Goal: Task Accomplishment & Management: Complete application form

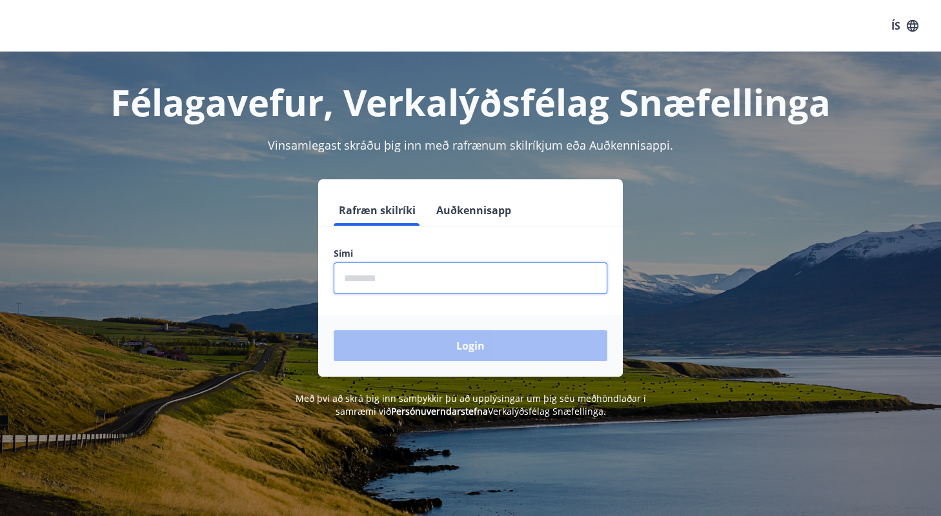
click at [417, 276] on input "phone" at bounding box center [471, 279] width 274 height 32
type input "********"
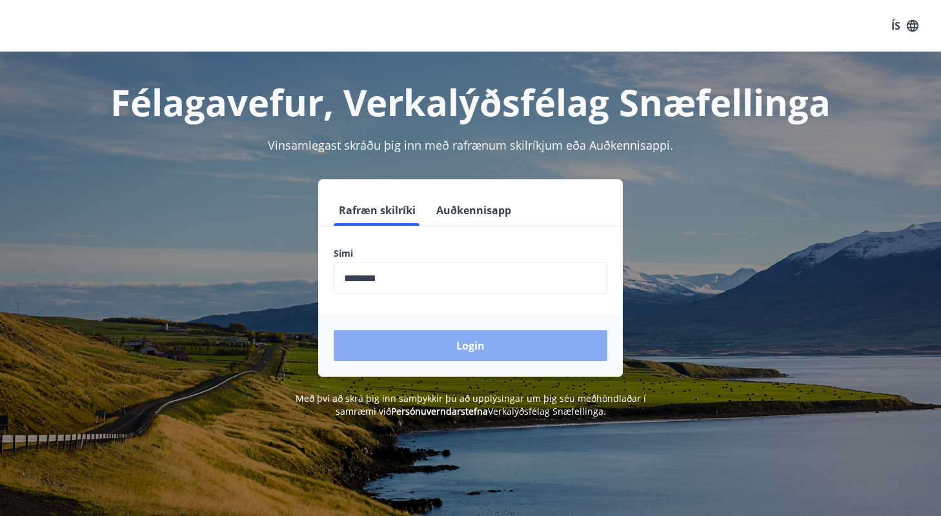
click at [417, 345] on button "Login" at bounding box center [471, 345] width 274 height 31
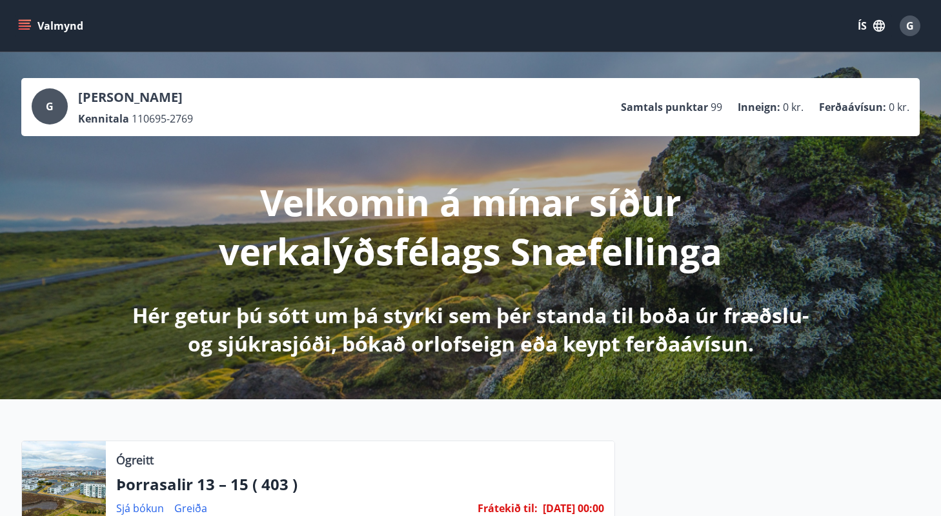
click at [23, 33] on button "Valmynd" at bounding box center [51, 25] width 73 height 23
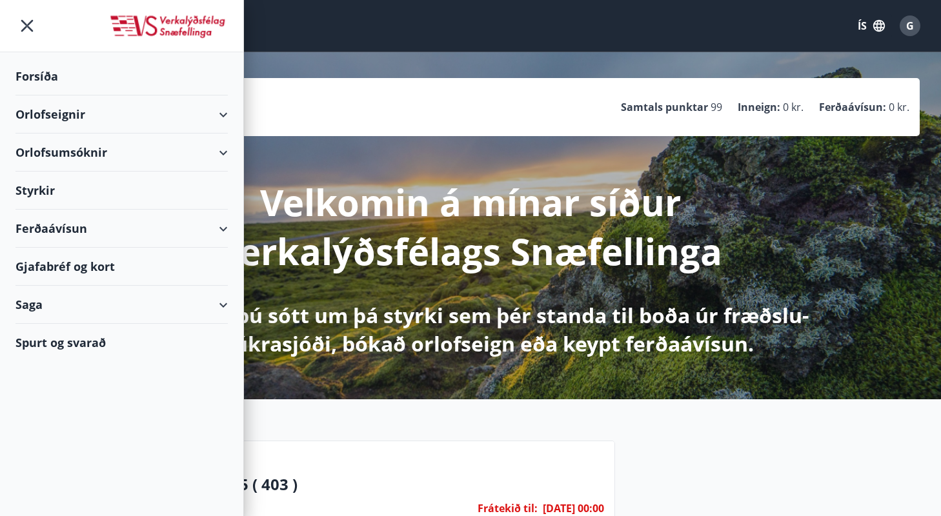
click at [220, 154] on div "Orlofsumsóknir" at bounding box center [121, 153] width 212 height 38
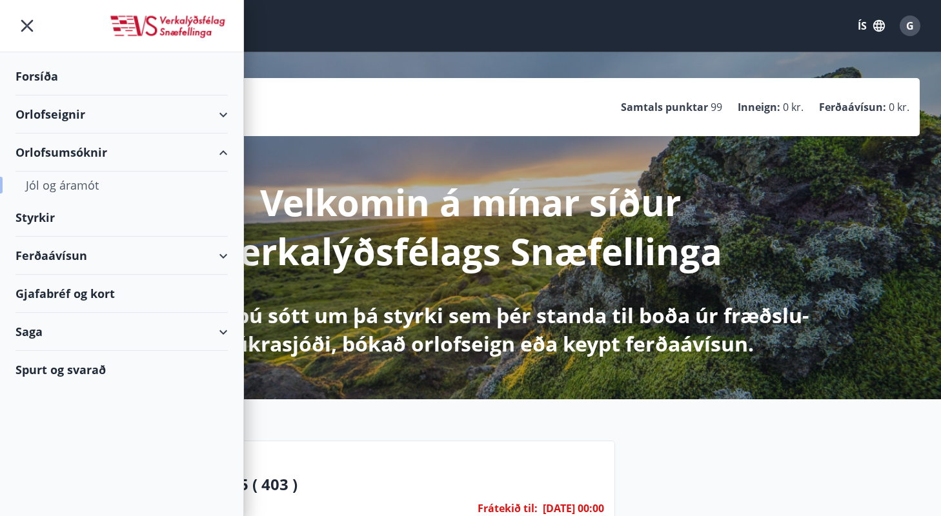
click at [90, 192] on div "Jól og áramót" at bounding box center [122, 185] width 192 height 27
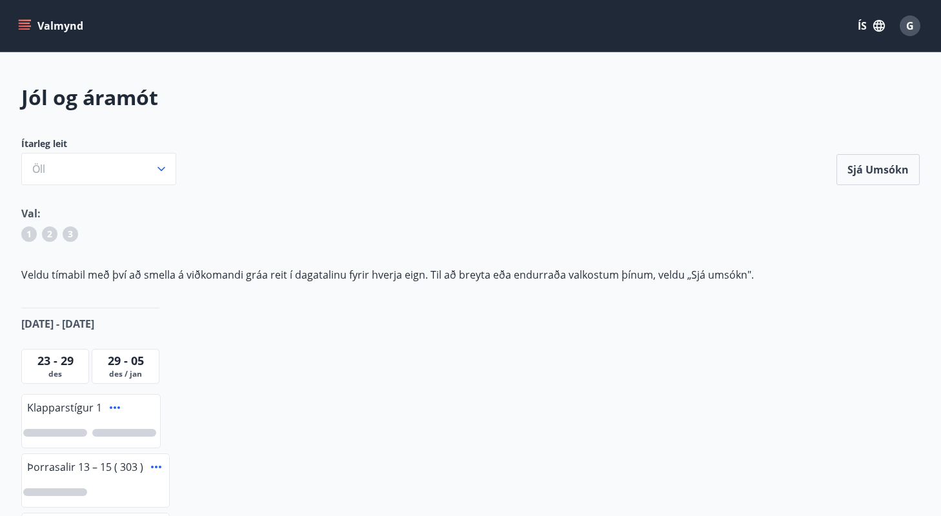
scroll to position [2, 0]
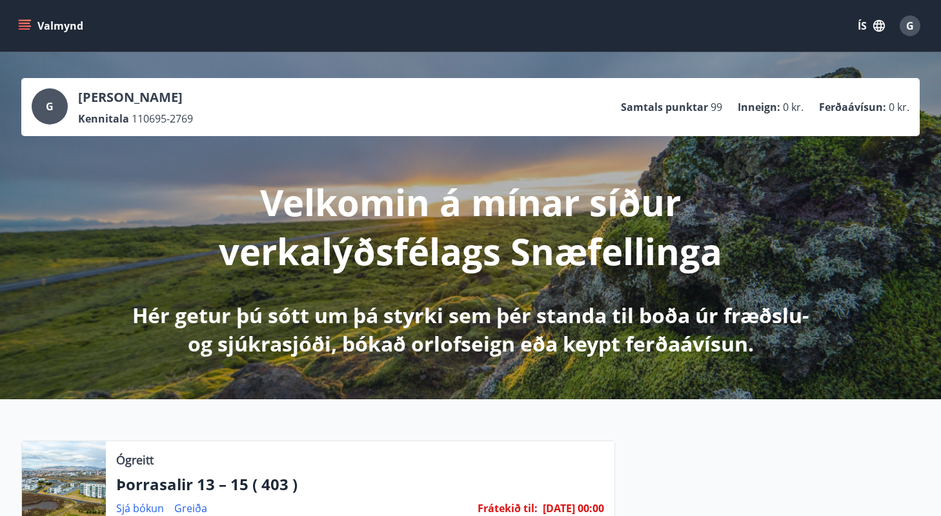
click at [21, 25] on icon "menu" at bounding box center [26, 25] width 14 height 1
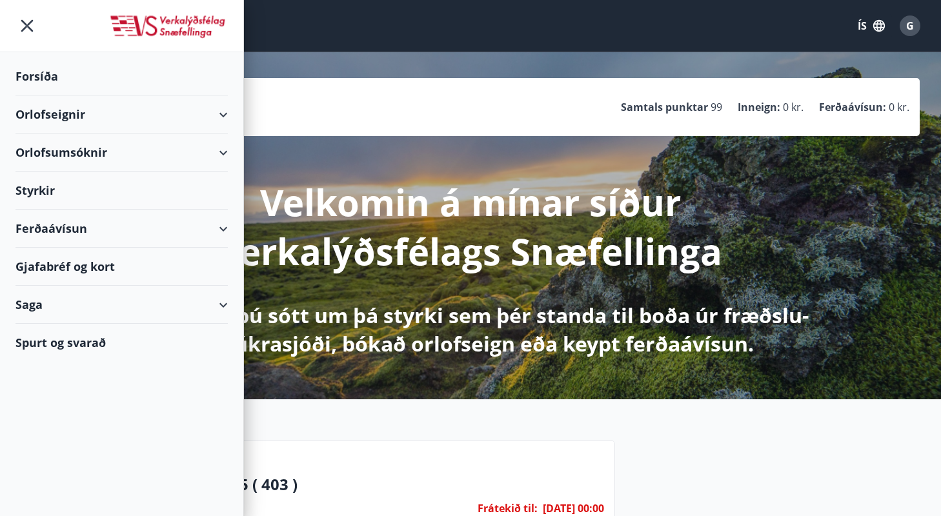
click at [230, 157] on icon at bounding box center [222, 152] width 15 height 15
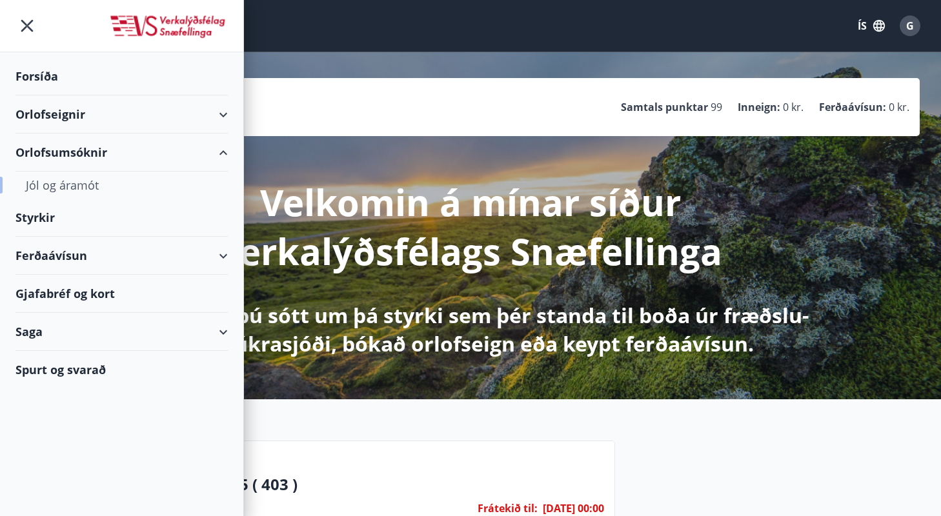
click at [84, 188] on div "Jól og áramót" at bounding box center [122, 185] width 192 height 27
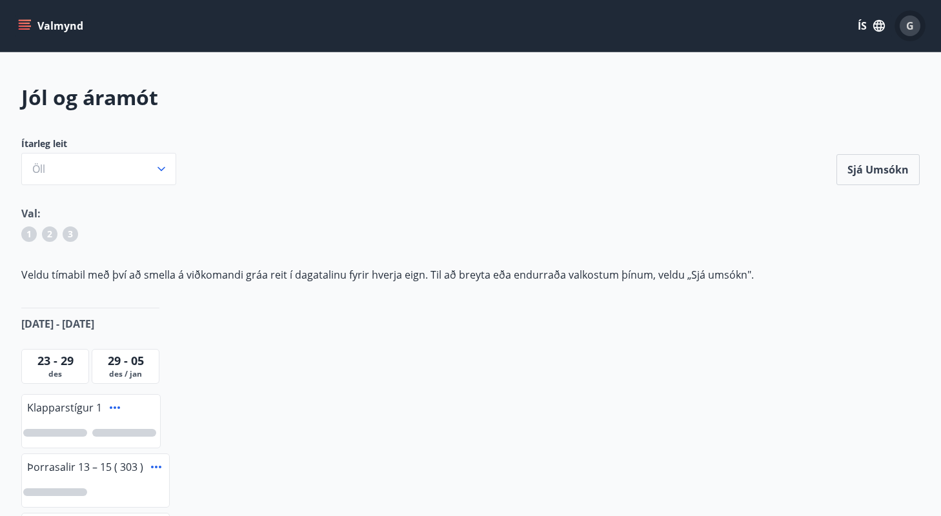
click at [913, 34] on div "G" at bounding box center [909, 25] width 21 height 21
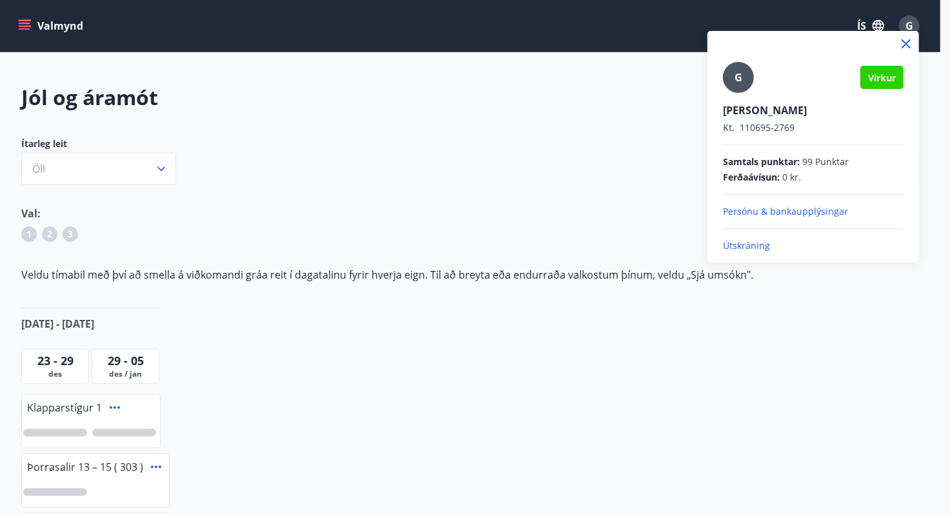
click at [28, 19] on div at bounding box center [475, 258] width 950 height 516
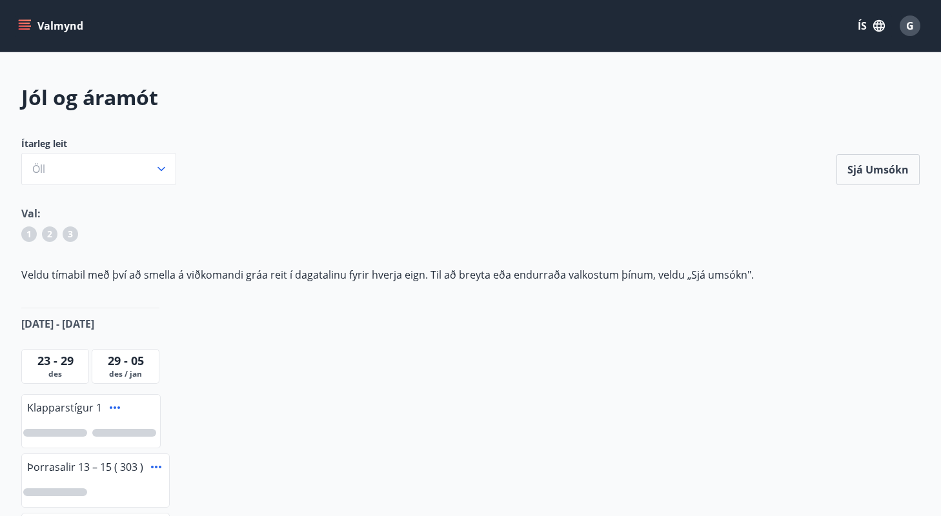
click at [28, 24] on icon "menu" at bounding box center [24, 25] width 13 height 13
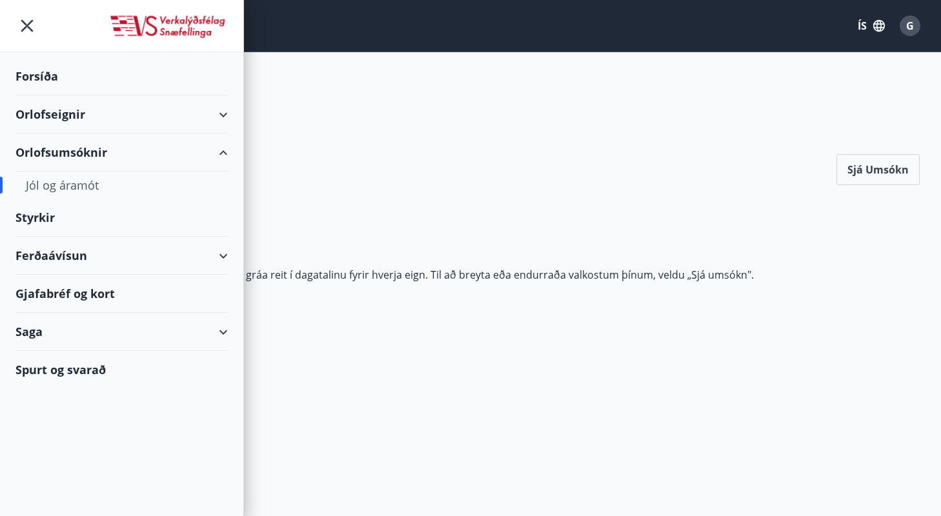
click at [218, 145] on div "Orlofsumsóknir" at bounding box center [121, 153] width 212 height 38
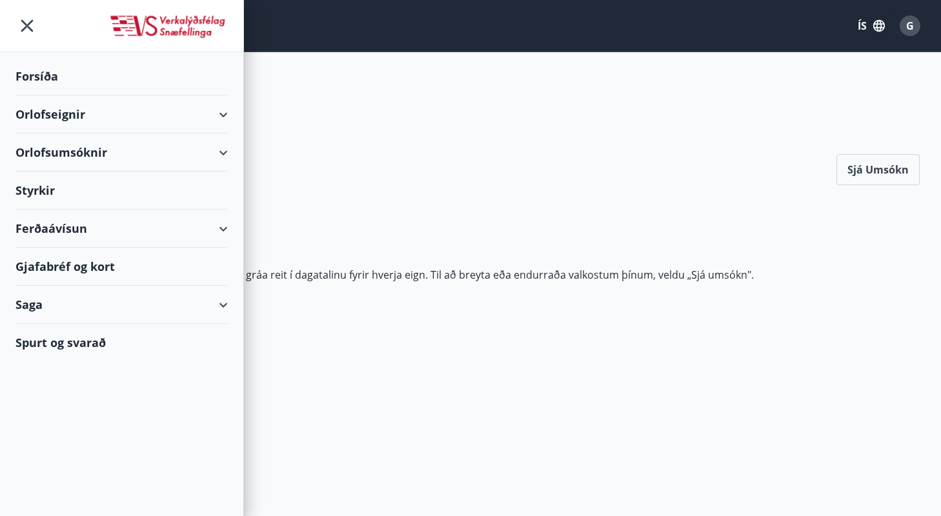
click at [223, 121] on div "Orlofseignir" at bounding box center [121, 114] width 212 height 38
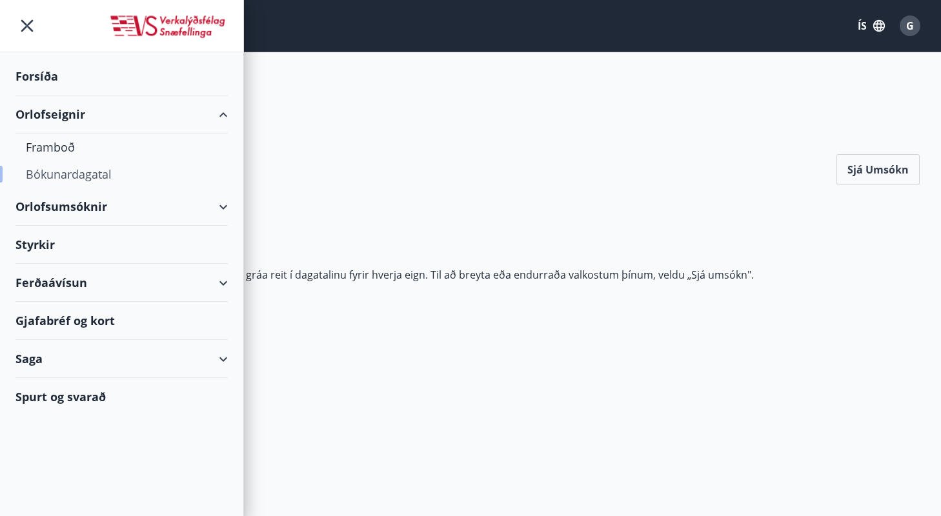
click at [101, 180] on div "Bókunardagatal" at bounding box center [122, 174] width 192 height 27
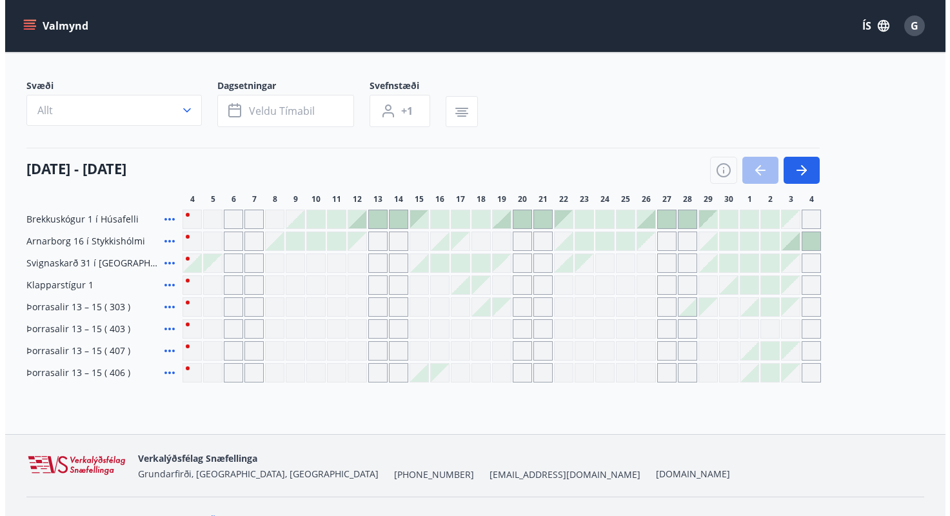
scroll to position [77, 0]
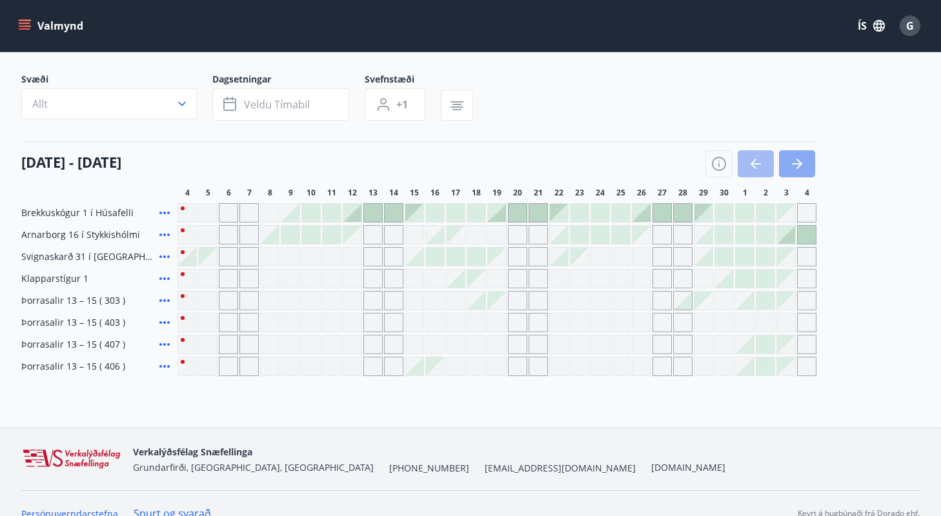
click at [802, 161] on icon "button" at bounding box center [796, 163] width 15 height 15
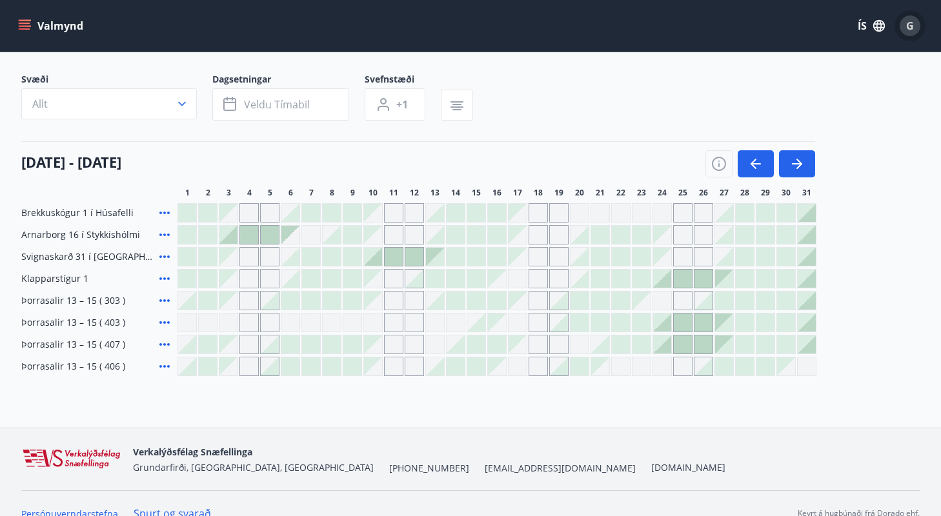
click at [915, 35] on span "G" at bounding box center [909, 25] width 21 height 21
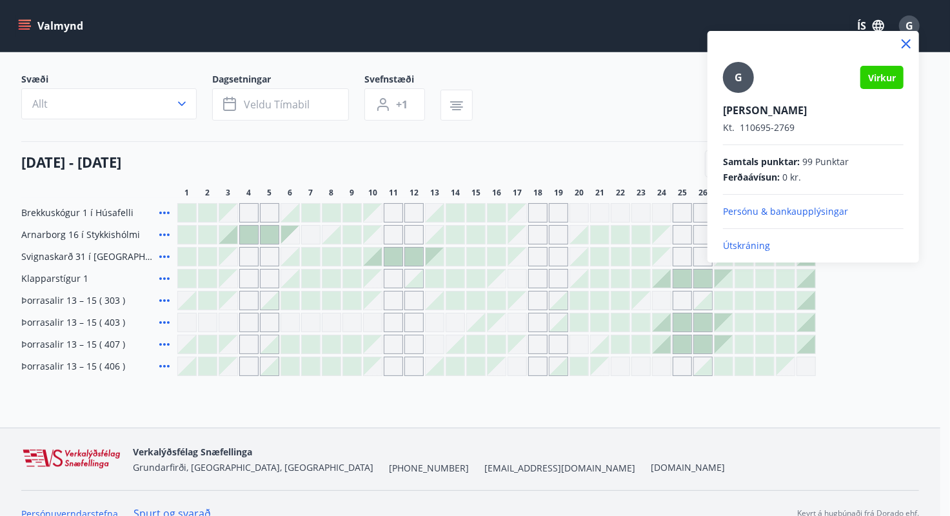
click at [766, 250] on p "Útskráning" at bounding box center [813, 245] width 181 height 13
